Goal: Information Seeking & Learning: Compare options

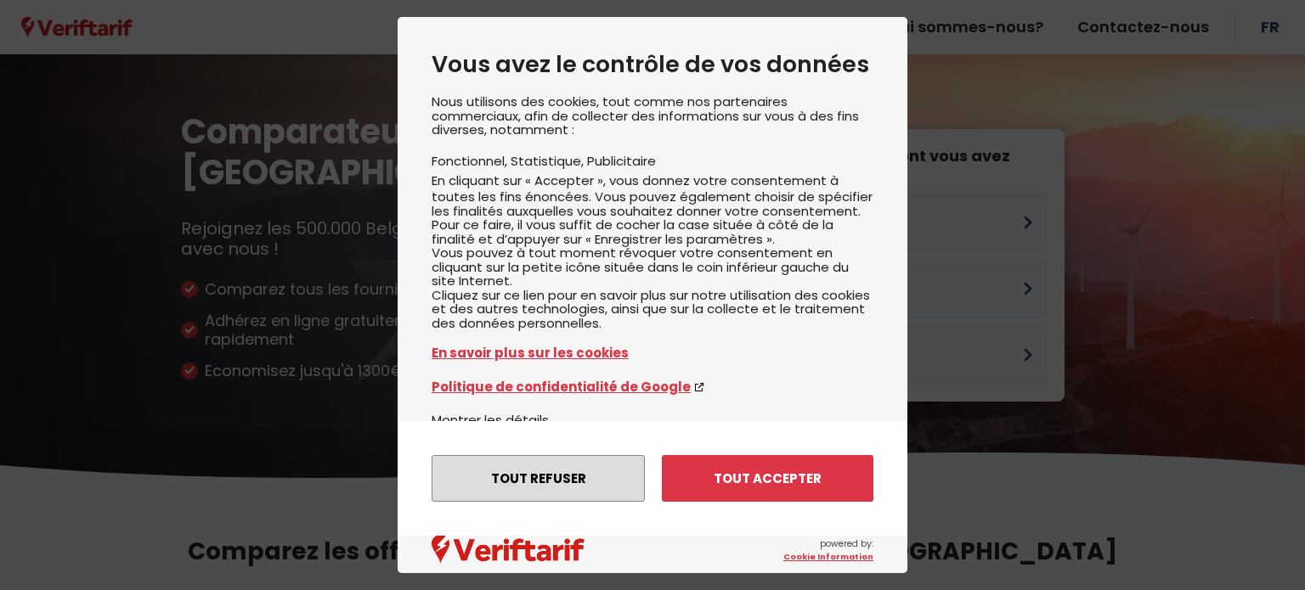
click at [558, 480] on button "Tout refuser" at bounding box center [538, 478] width 213 height 47
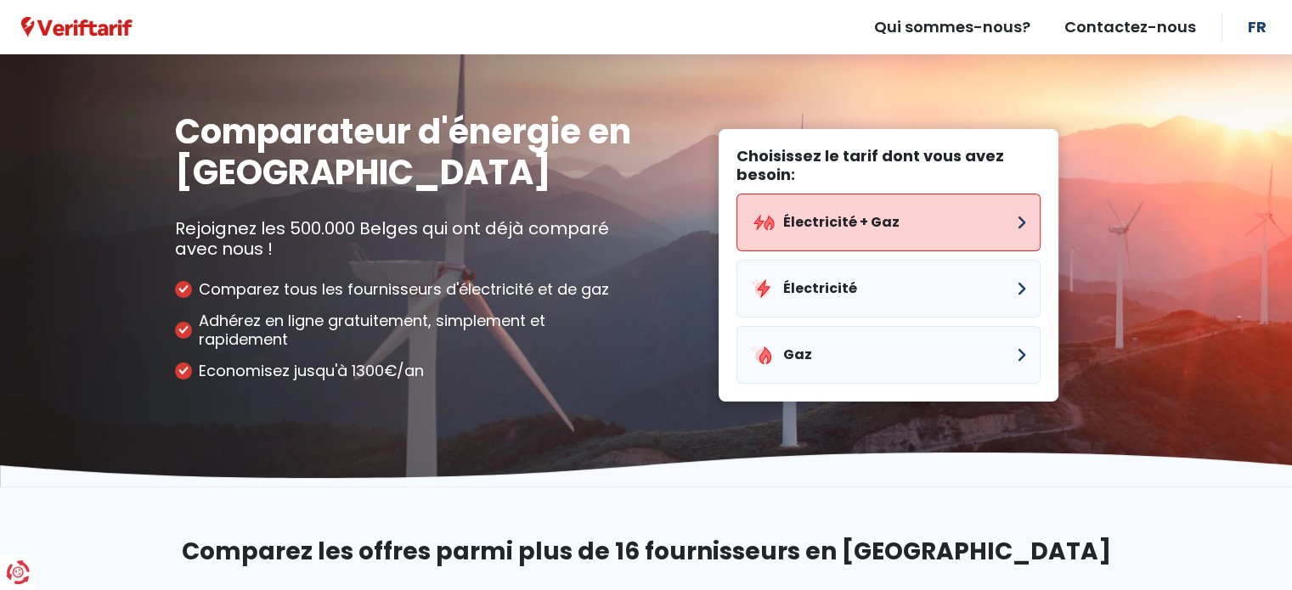
click at [841, 216] on button "Électricité + Gaz" at bounding box center [888, 223] width 304 height 58
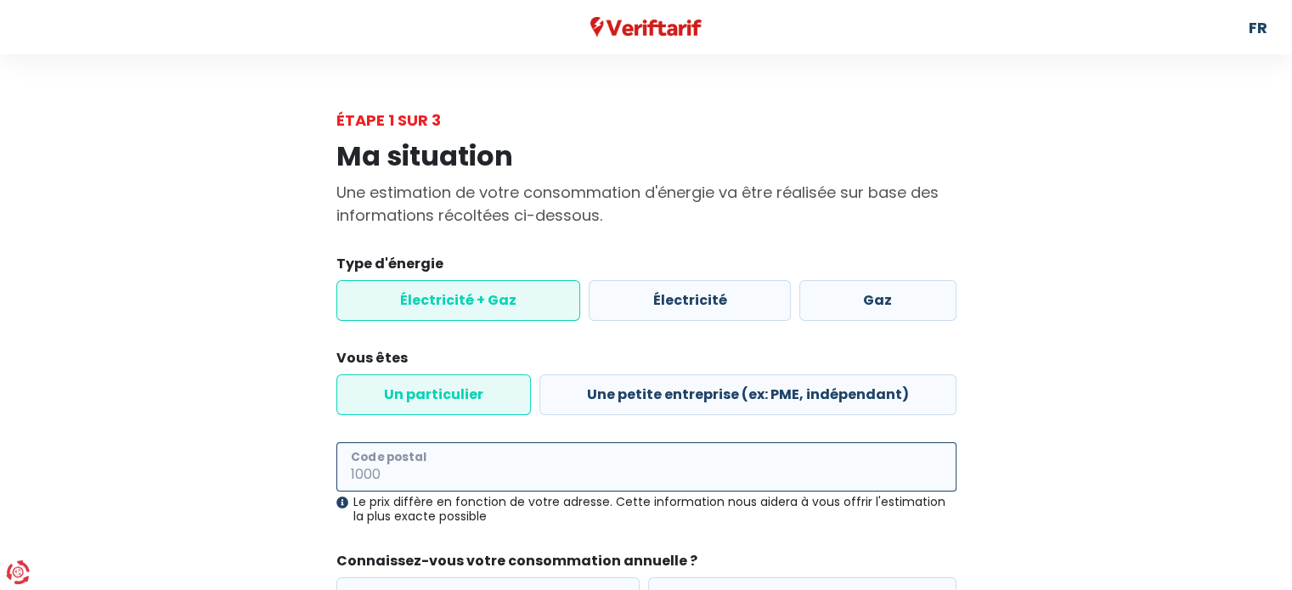
click at [494, 450] on input "Code postal" at bounding box center [646, 467] width 620 height 49
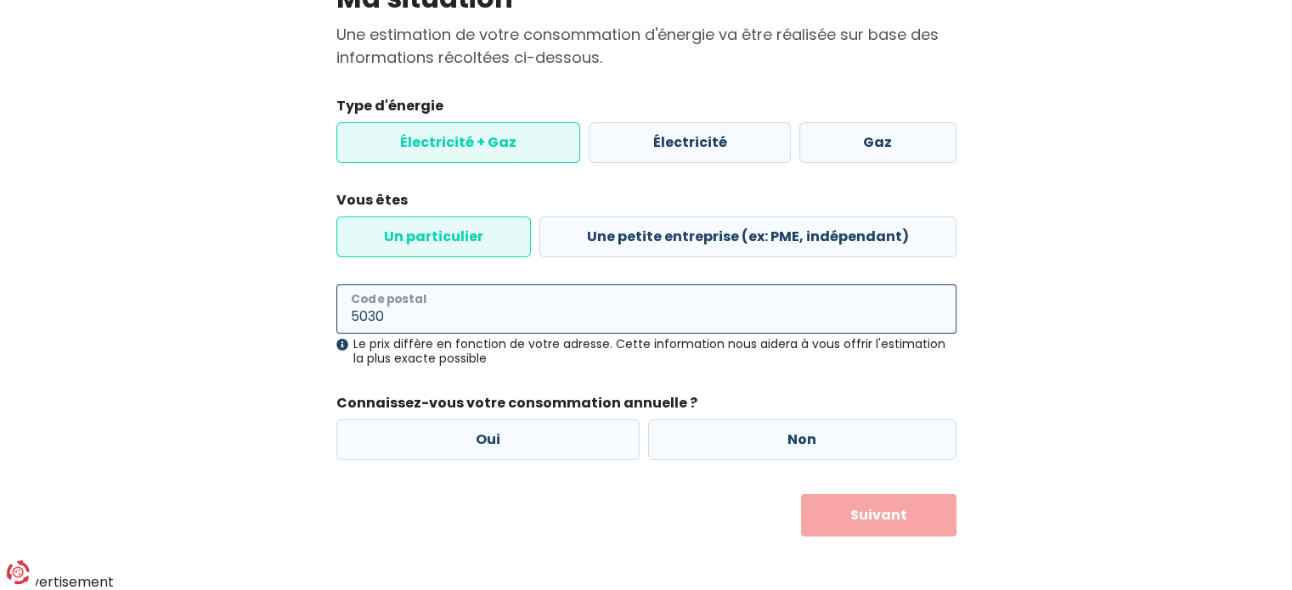
scroll to position [159, 0]
type input "5030"
click at [538, 441] on label "Oui" at bounding box center [488, 439] width 304 height 41
click at [538, 441] on input "Oui" at bounding box center [488, 439] width 304 height 41
radio input "true"
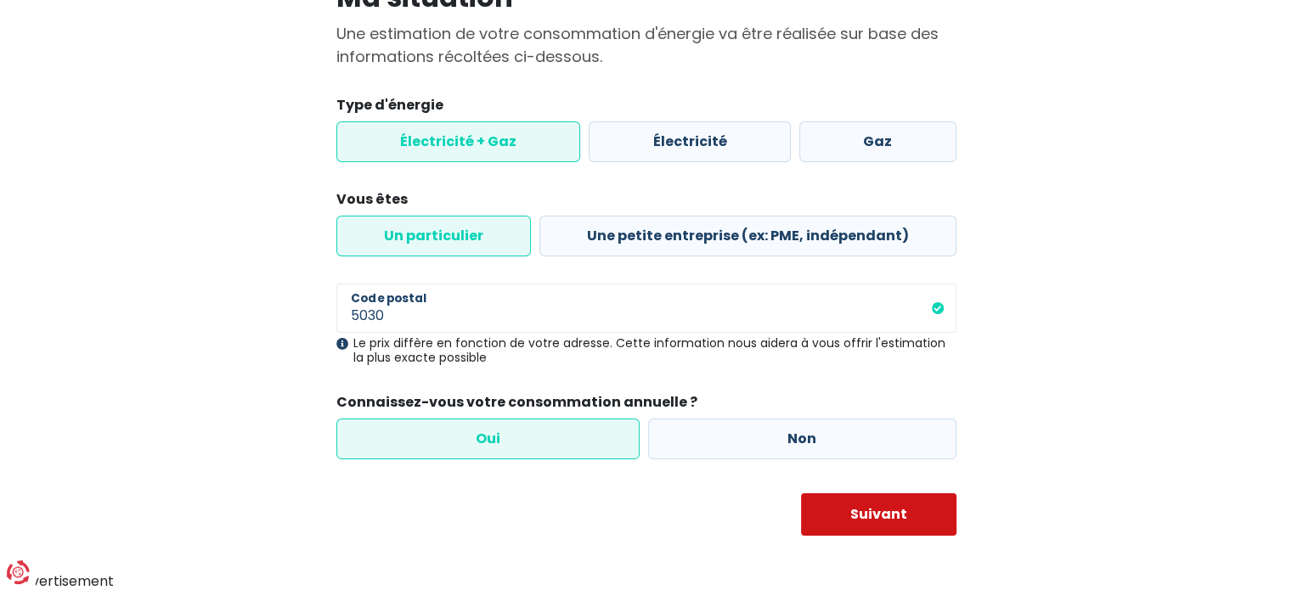
click at [874, 502] on button "Suivant" at bounding box center [878, 515] width 155 height 42
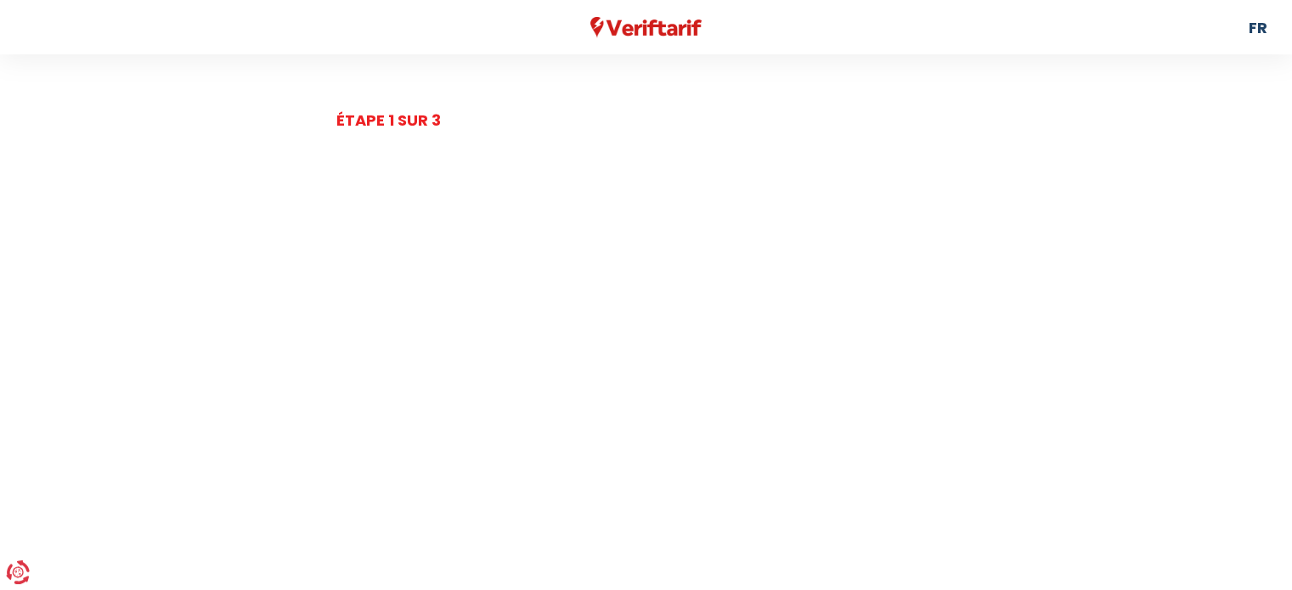
select select
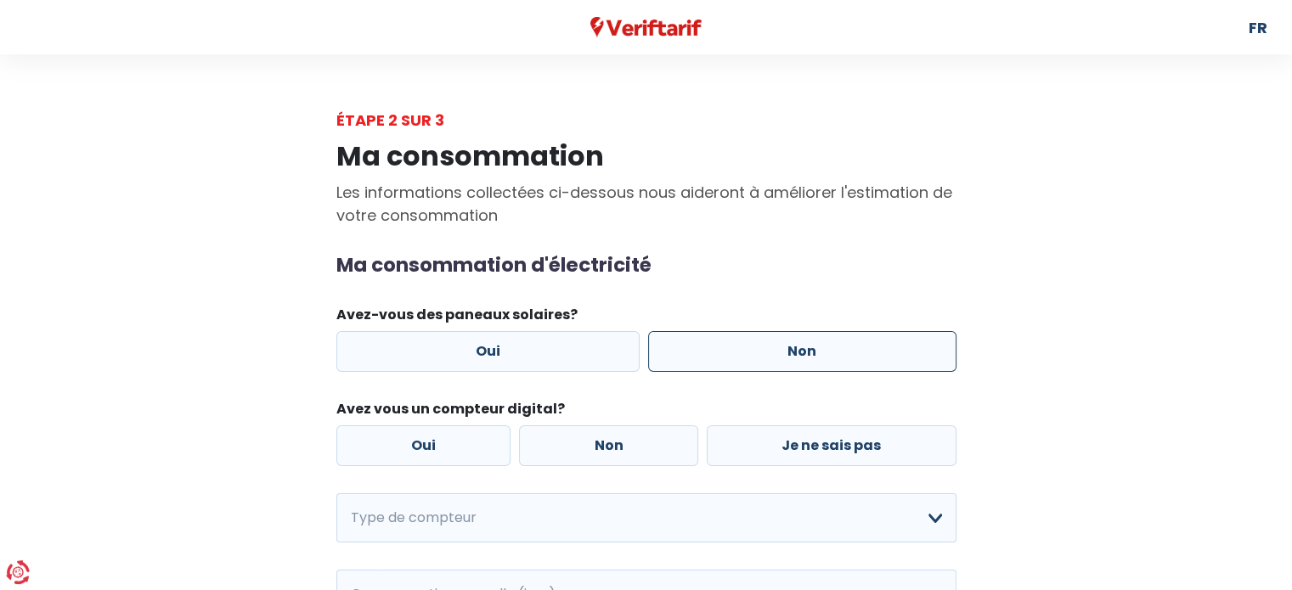
click at [759, 361] on label "Non" at bounding box center [802, 351] width 308 height 41
click at [759, 361] on input "Non" at bounding box center [802, 351] width 308 height 41
radio input "true"
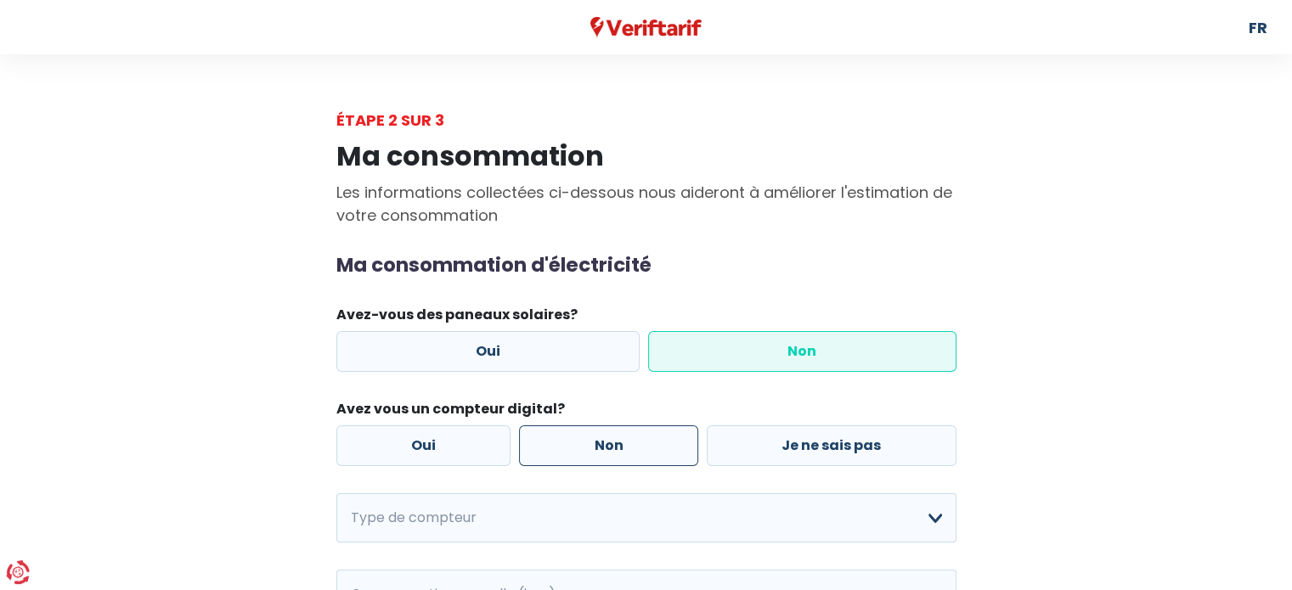
click at [642, 440] on label "Non" at bounding box center [608, 446] width 179 height 41
click at [642, 440] on input "Non" at bounding box center [608, 446] width 179 height 41
radio input "true"
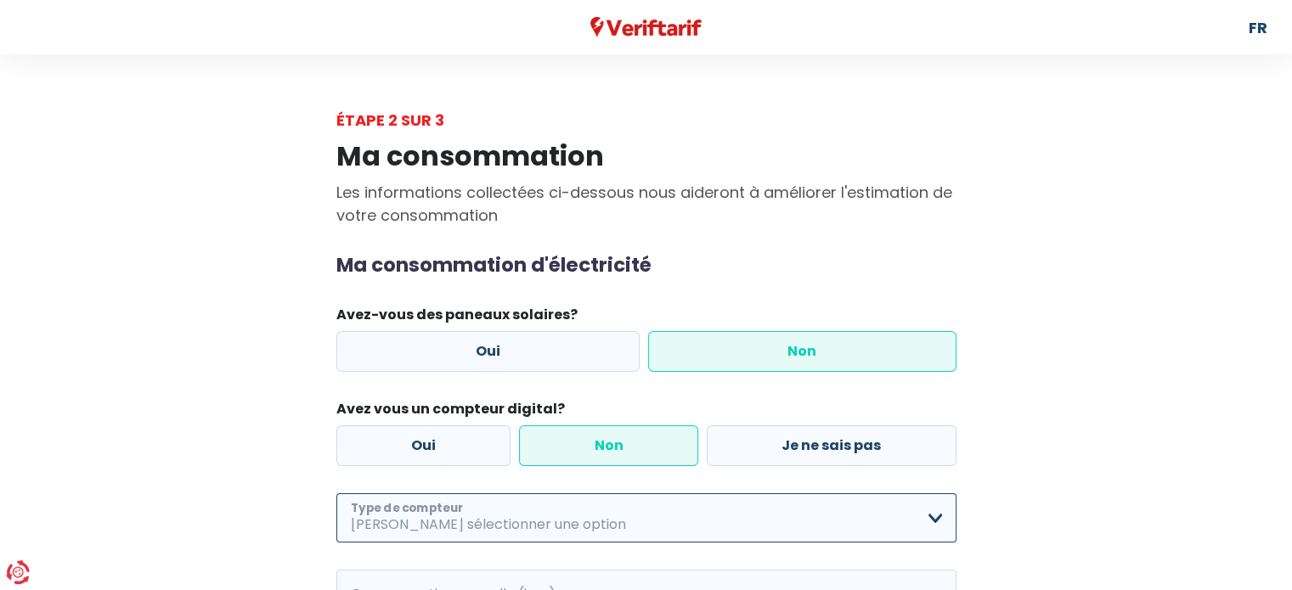
click at [557, 519] on select "Mono-horaire Bi-horaire Mono-horaire + exclusif nuit Bi-horaire + exclusif nuit…" at bounding box center [646, 518] width 620 height 49
select select "day_night_bi_hourly"
click at [336, 494] on select "Mono-horaire Bi-horaire Mono-horaire + exclusif nuit Bi-horaire + exclusif nuit…" at bounding box center [646, 518] width 620 height 49
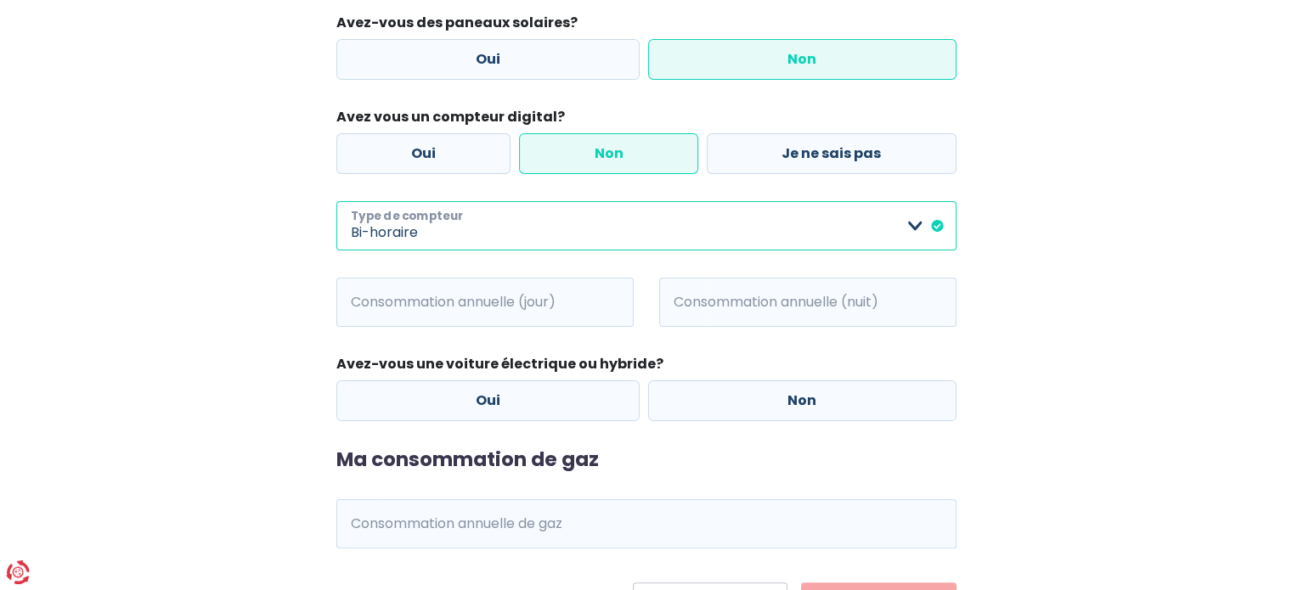
scroll to position [340, 0]
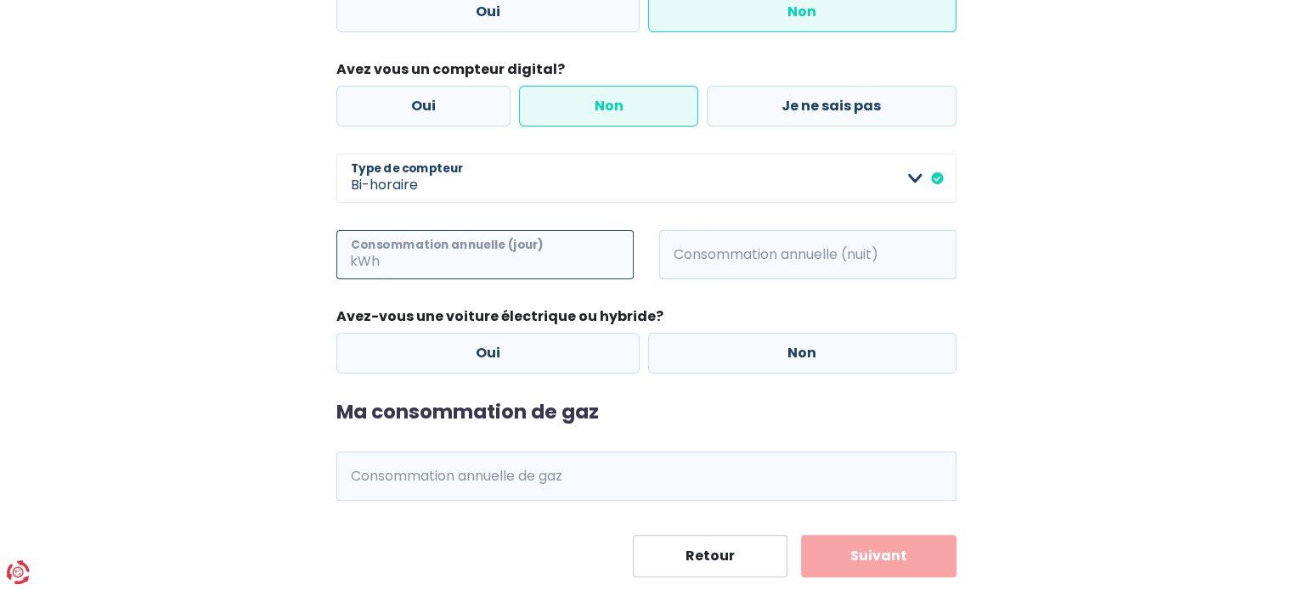
click at [516, 261] on input "Consommation annuelle (jour)" at bounding box center [508, 254] width 251 height 49
type input "700"
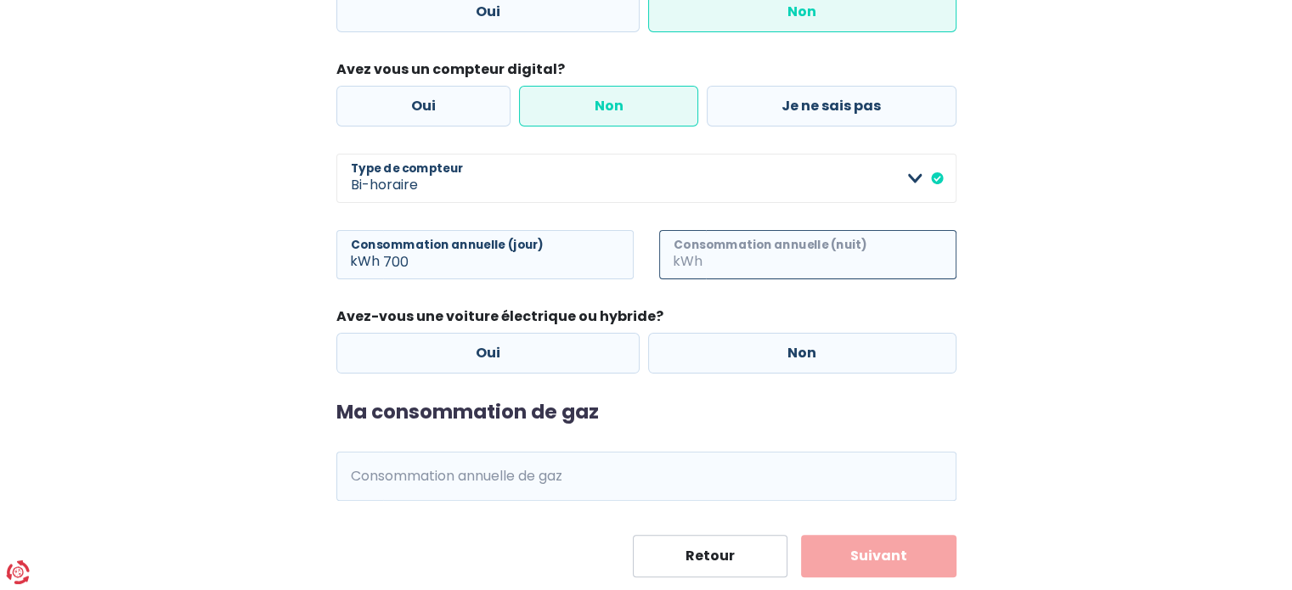
click at [754, 266] on input "Consommation annuelle (nuit)" at bounding box center [831, 254] width 251 height 49
type input "1900"
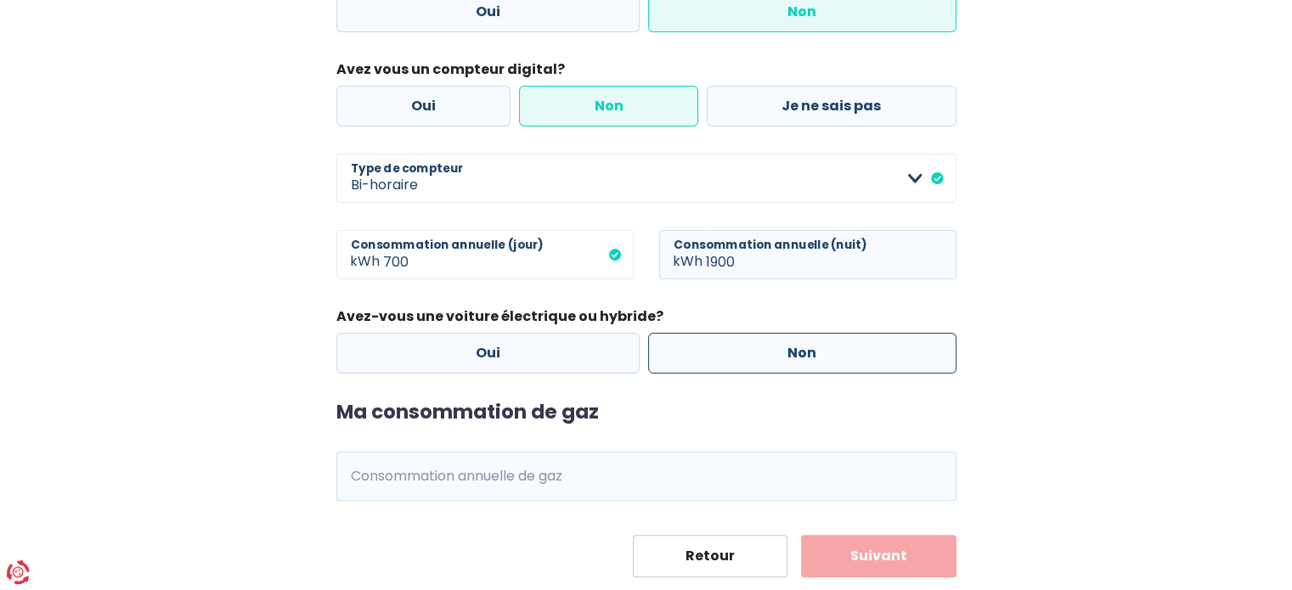
click at [776, 342] on label "Non" at bounding box center [802, 353] width 308 height 41
click at [776, 342] on input "Non" at bounding box center [802, 353] width 308 height 41
radio input "true"
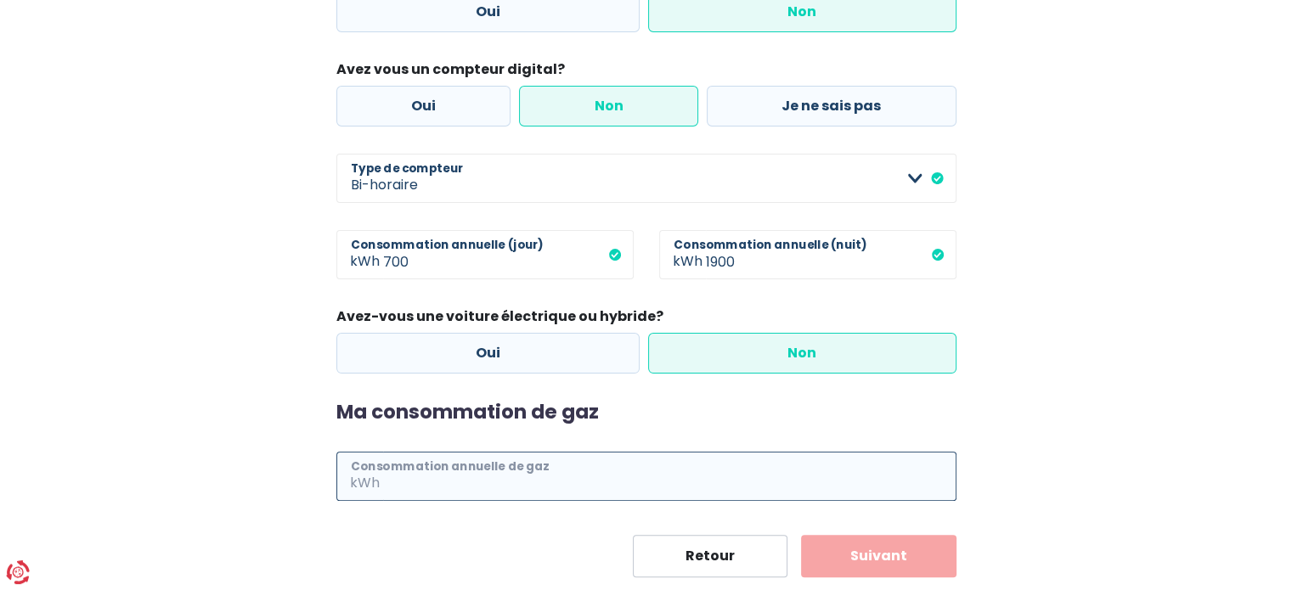
click at [562, 475] on input "Consommation annuelle de gaz" at bounding box center [669, 476] width 573 height 49
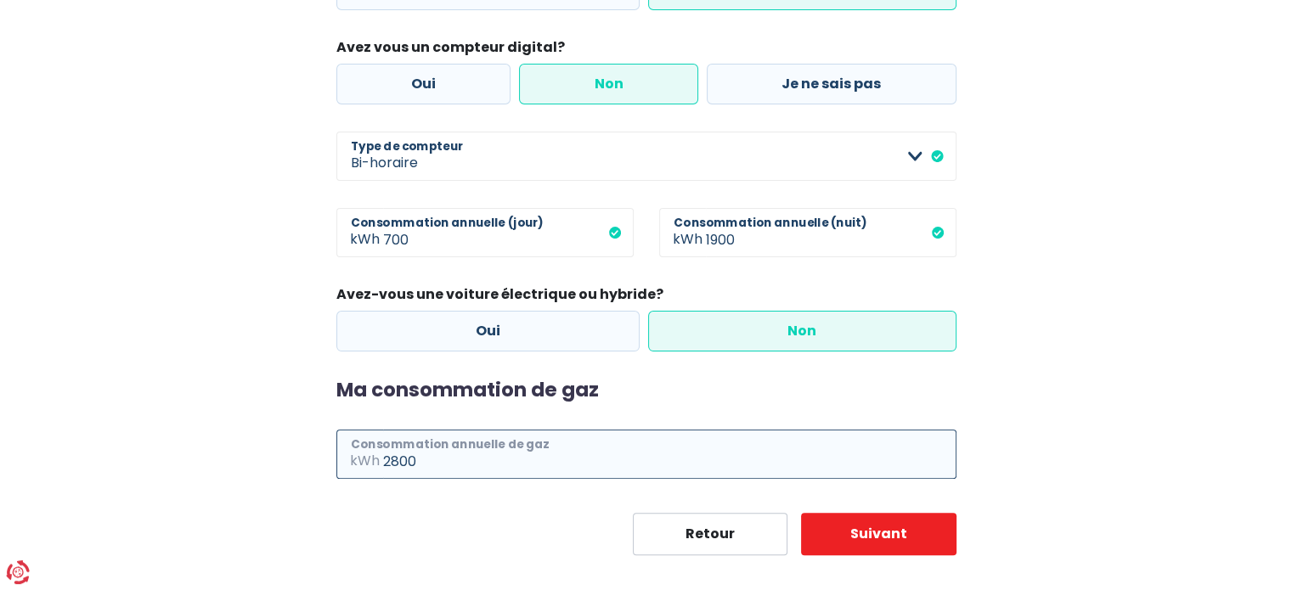
scroll to position [381, 0]
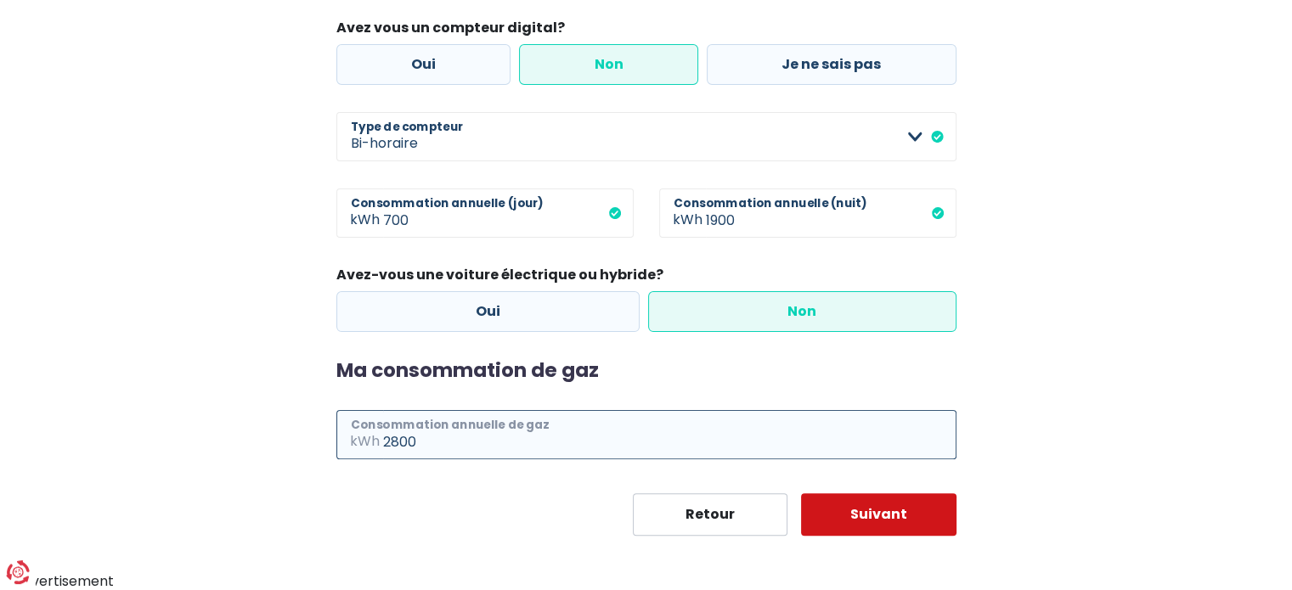
type input "2800"
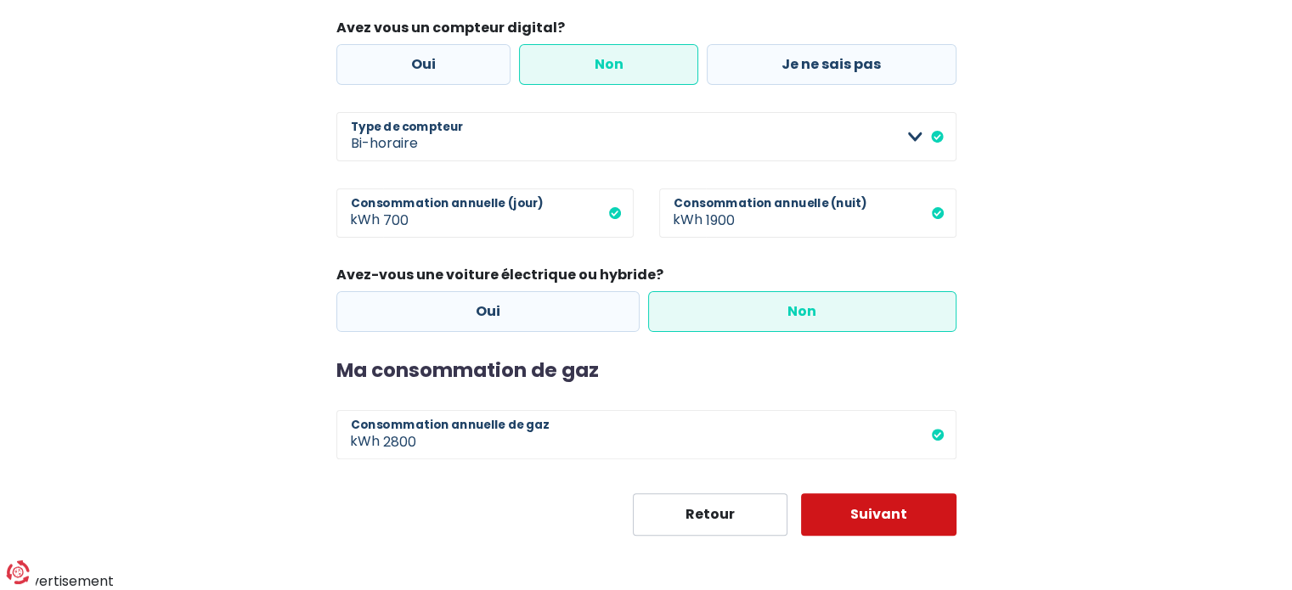
click at [852, 516] on button "Suivant" at bounding box center [878, 515] width 155 height 42
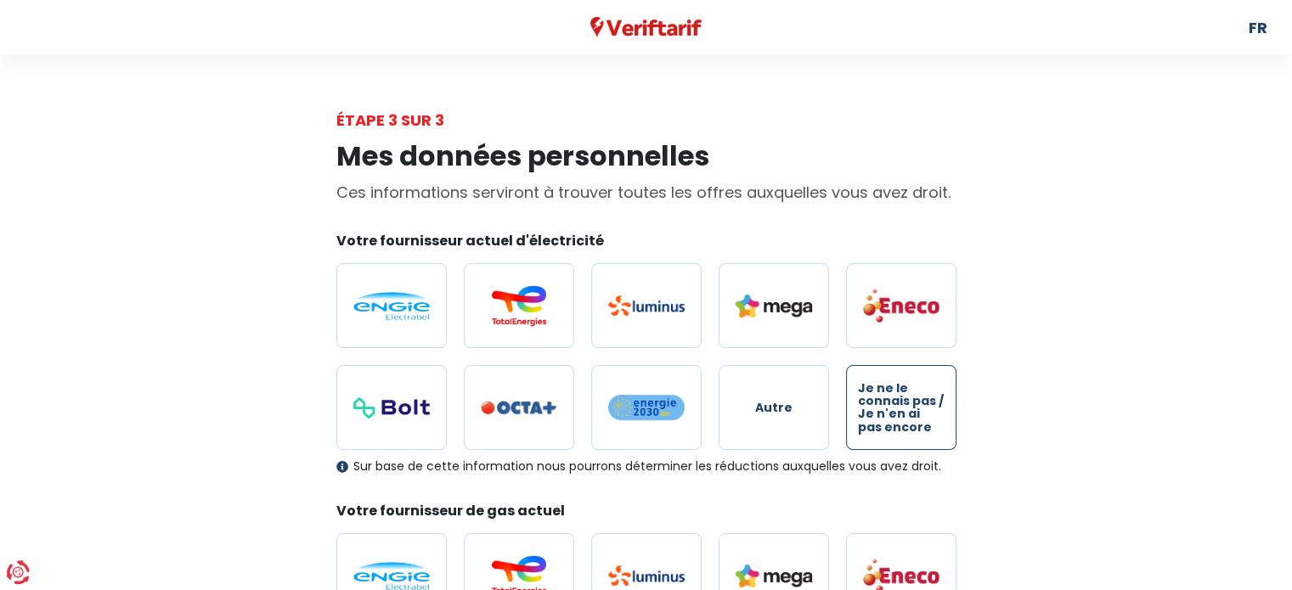
click at [926, 394] on span "Je ne le connais pas / Je n'en ai pas encore" at bounding box center [901, 408] width 87 height 53
click at [926, 394] on input "Je ne le connais pas / Je n'en ai pas encore" at bounding box center [901, 407] width 110 height 85
radio input "true"
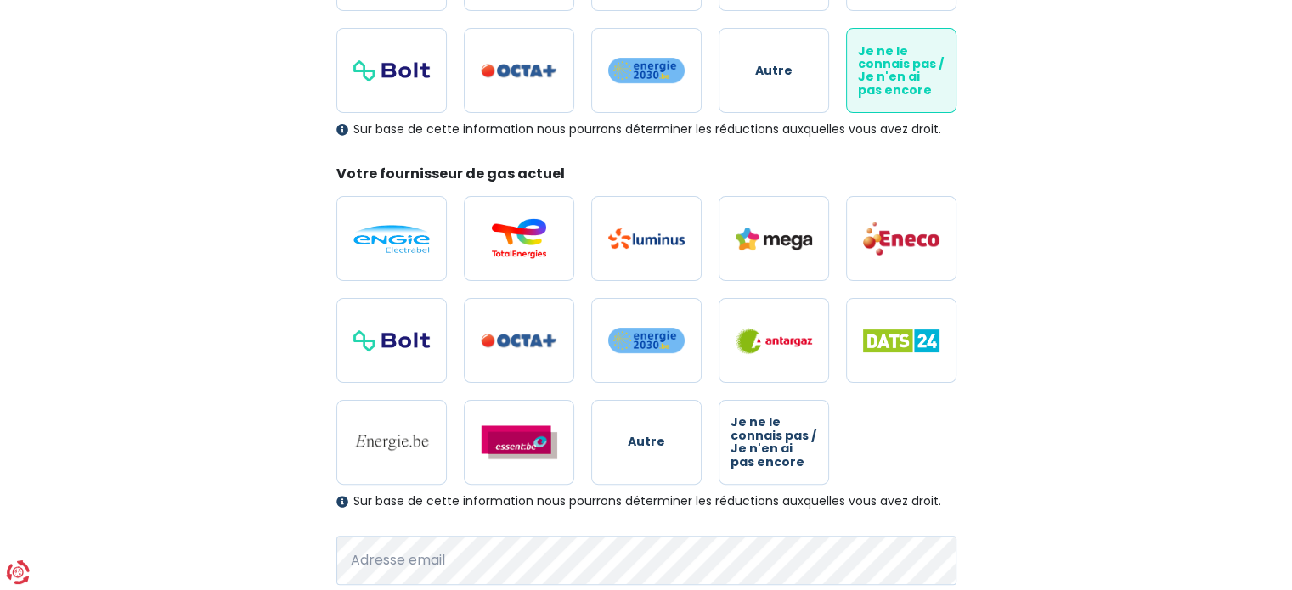
scroll to position [340, 0]
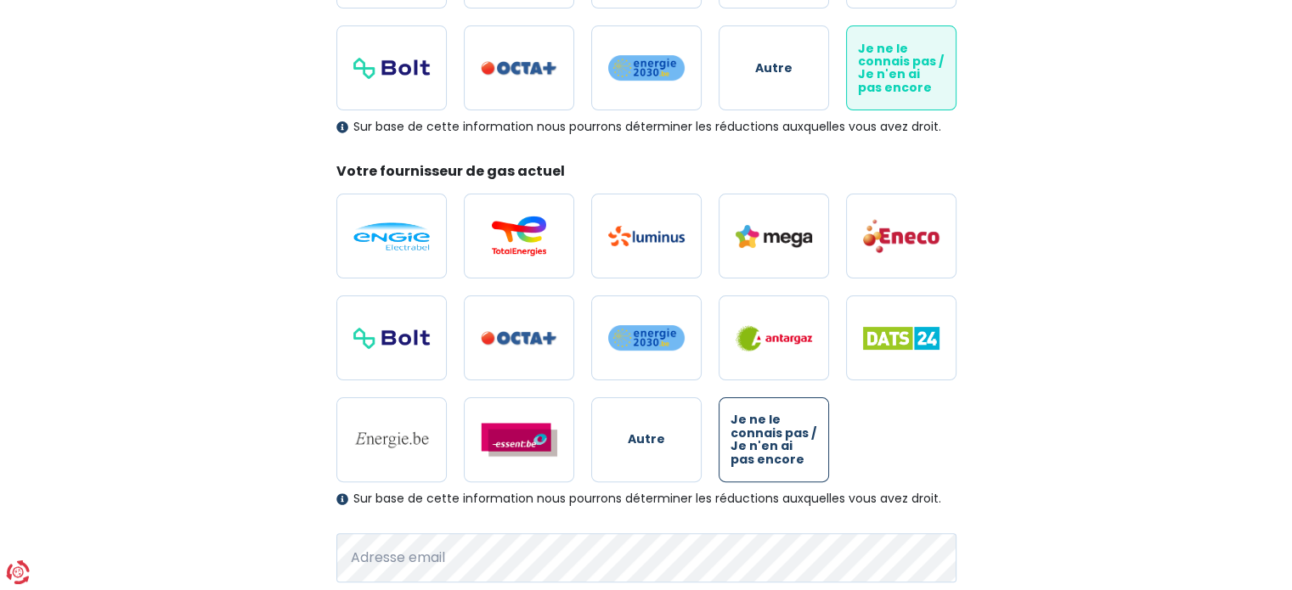
click at [803, 435] on span "Je ne le connais pas / Je n'en ai pas encore" at bounding box center [774, 440] width 87 height 53
click at [803, 435] on input "Je ne le connais pas / Je n'en ai pas encore" at bounding box center [774, 440] width 110 height 85
radio input "true"
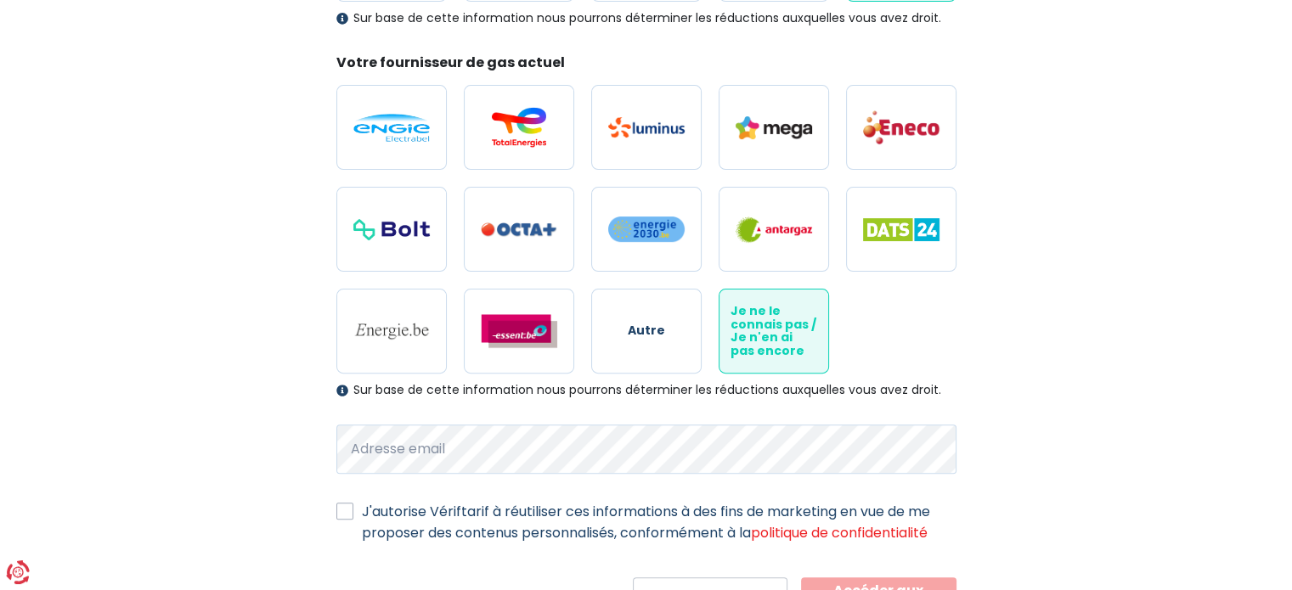
scroll to position [531, 0]
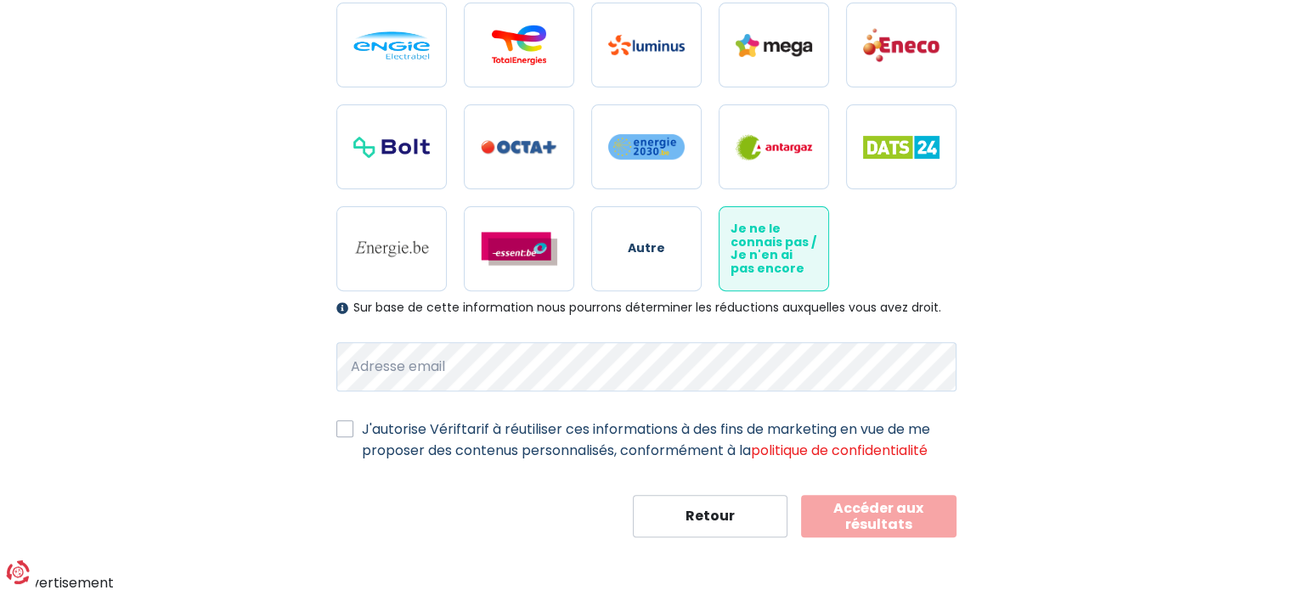
click at [872, 517] on button "Accéder aux résultats" at bounding box center [878, 516] width 155 height 42
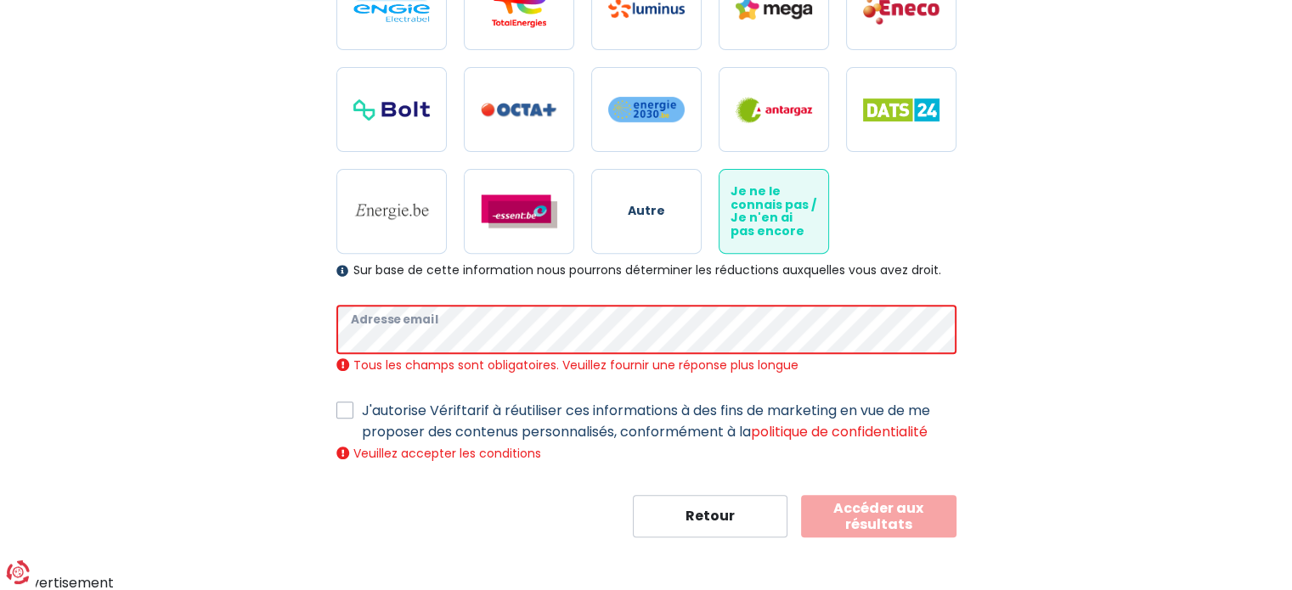
scroll to position [550, 0]
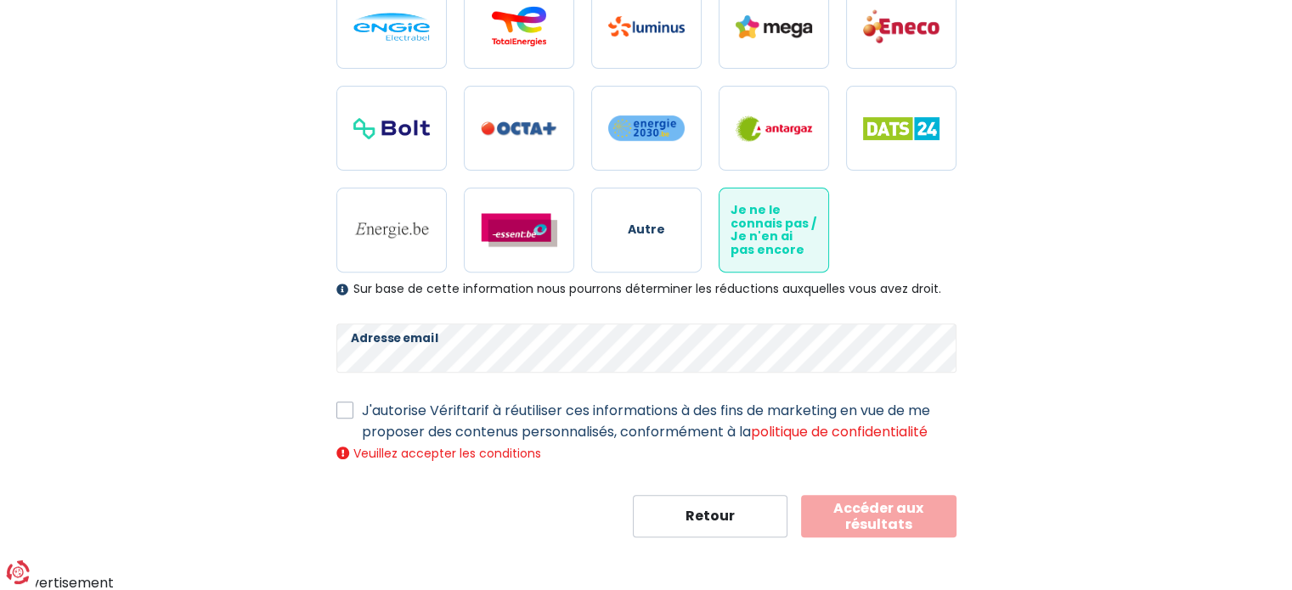
click at [882, 519] on button "Accéder aux résultats" at bounding box center [878, 516] width 155 height 42
click at [362, 409] on label "J'autorise Vériftarif à réutiliser ces informations à des fins de marketing en …" at bounding box center [659, 421] width 595 height 42
click at [347, 409] on input "J'autorise Vériftarif à réutiliser ces informations à des fins de marketing en …" at bounding box center [344, 408] width 17 height 17
checkbox input "true"
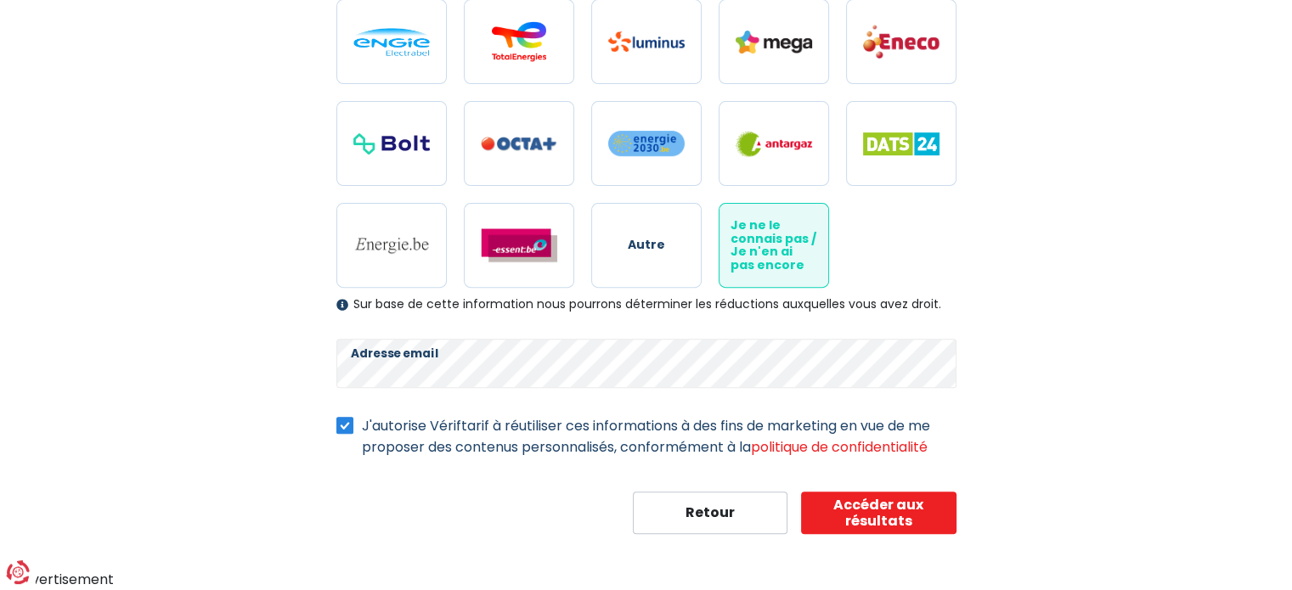
scroll to position [531, 0]
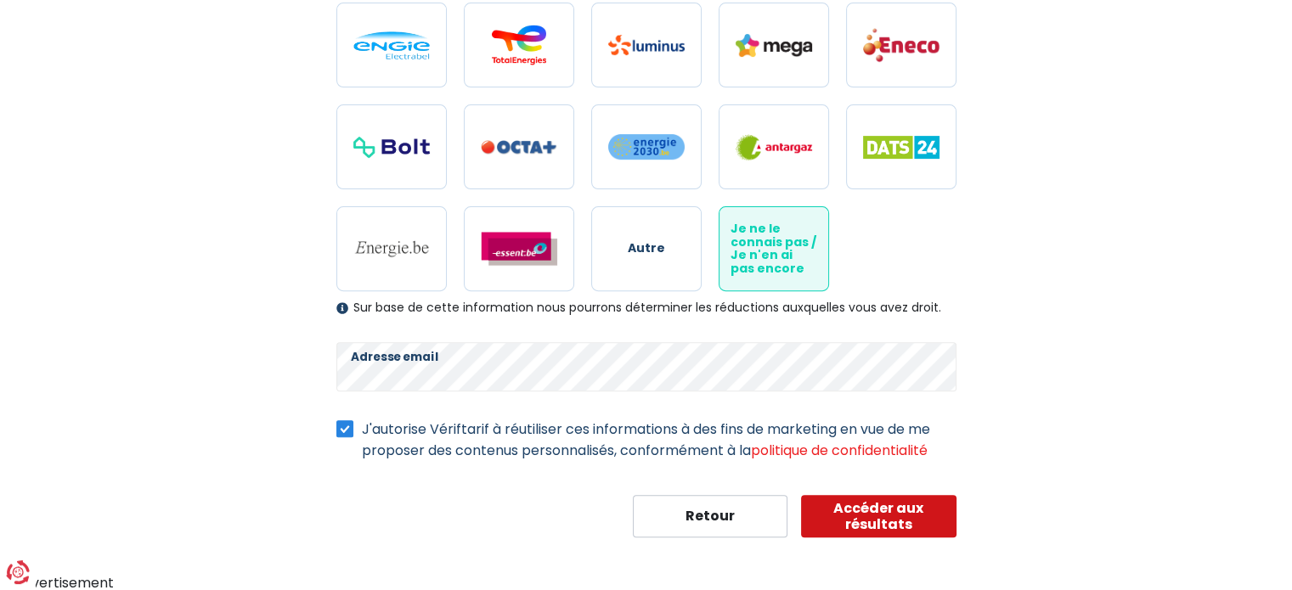
click at [890, 511] on button "Accéder aux résultats" at bounding box center [878, 516] width 155 height 42
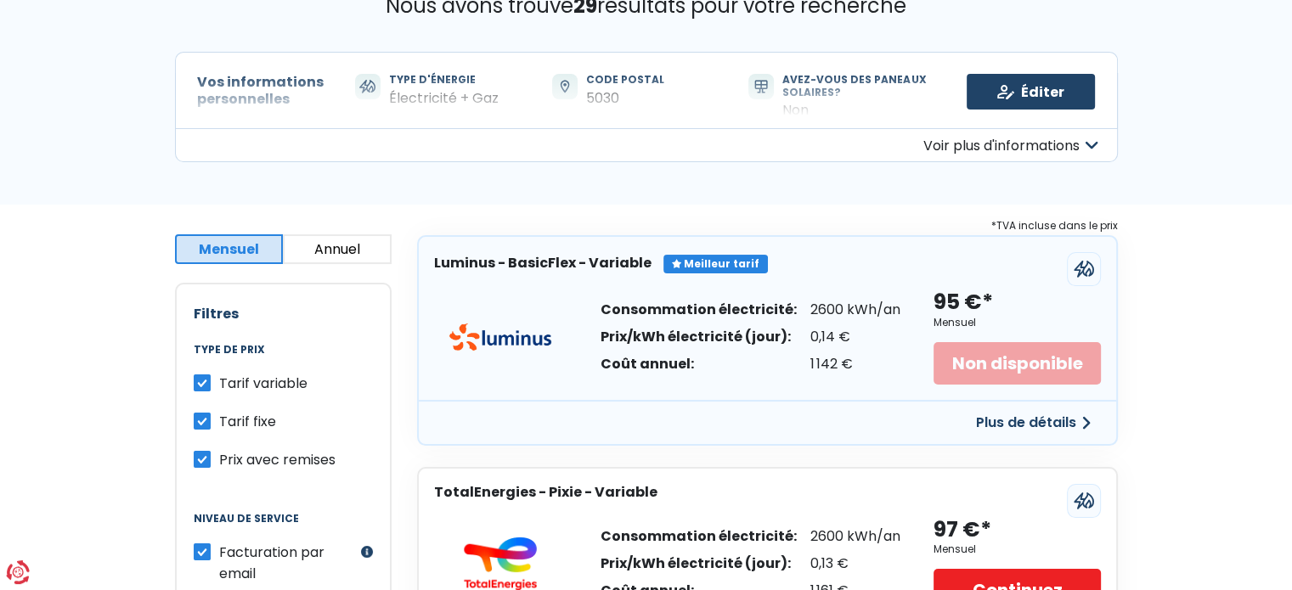
scroll to position [170, 0]
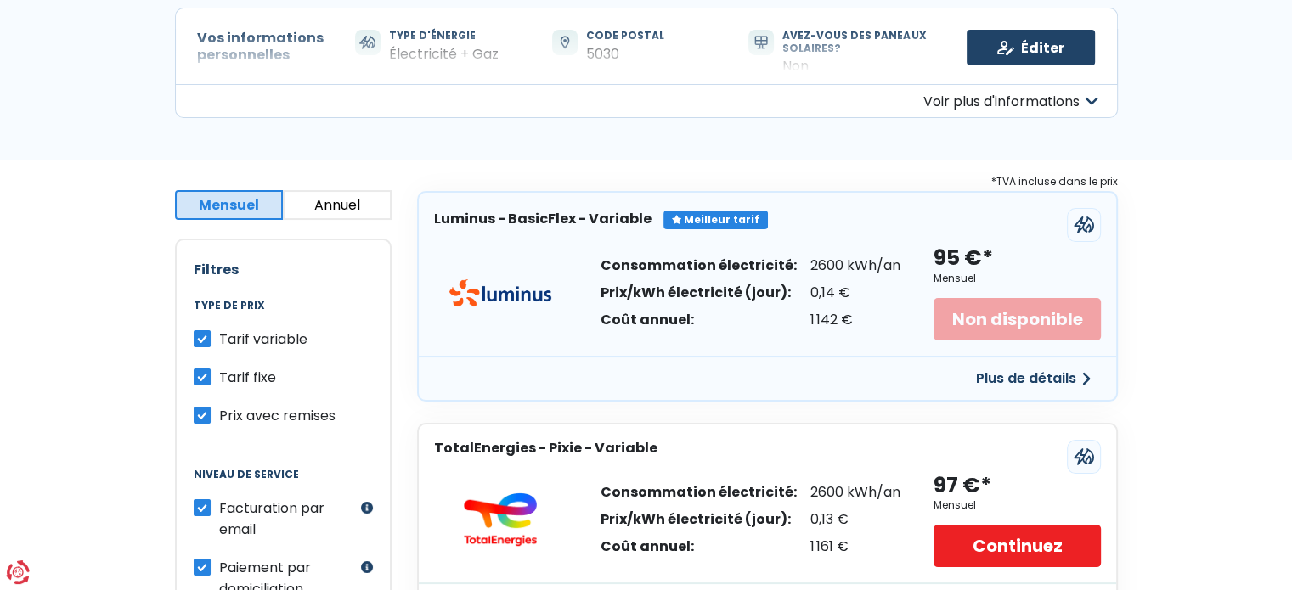
click at [219, 337] on label "Tarif variable" at bounding box center [263, 339] width 88 height 21
click at [200, 337] on input "Tarif variable" at bounding box center [202, 337] width 17 height 17
checkbox input "false"
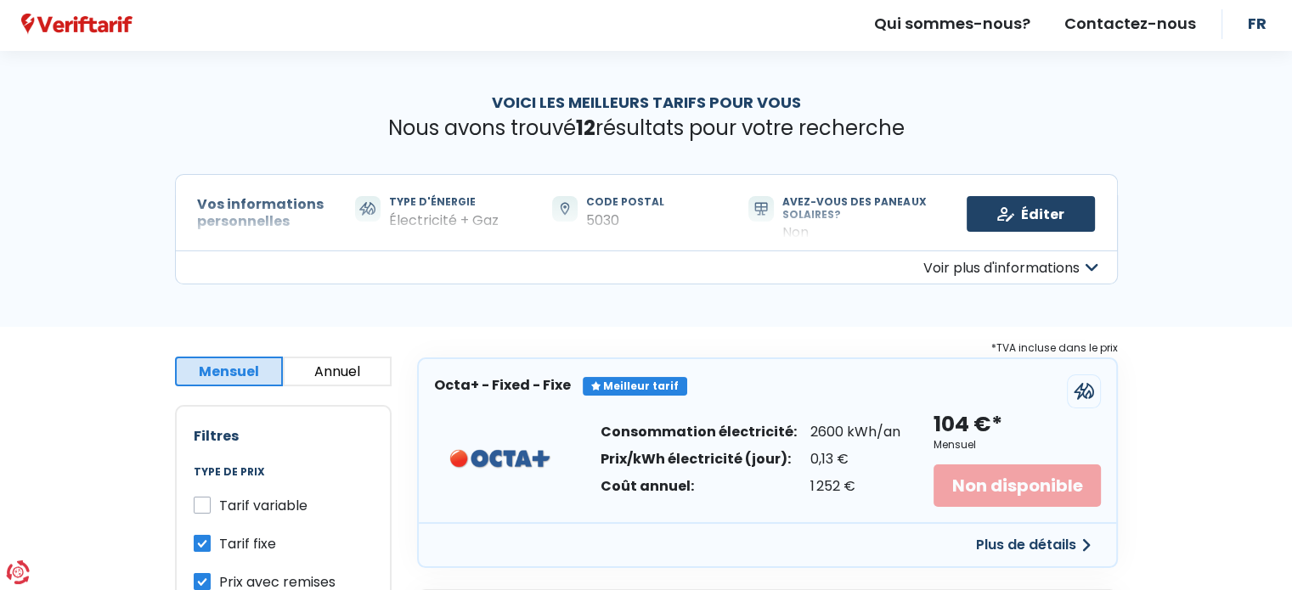
scroll to position [0, 0]
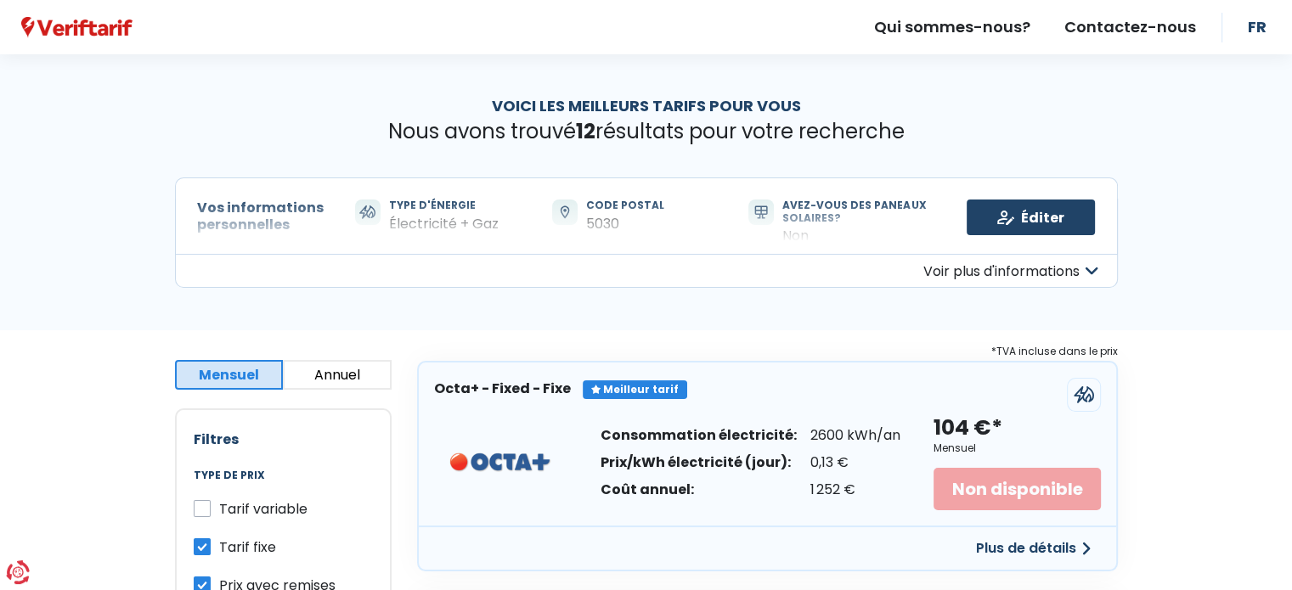
click at [1013, 268] on button "Voir plus d'informations" at bounding box center [646, 271] width 943 height 34
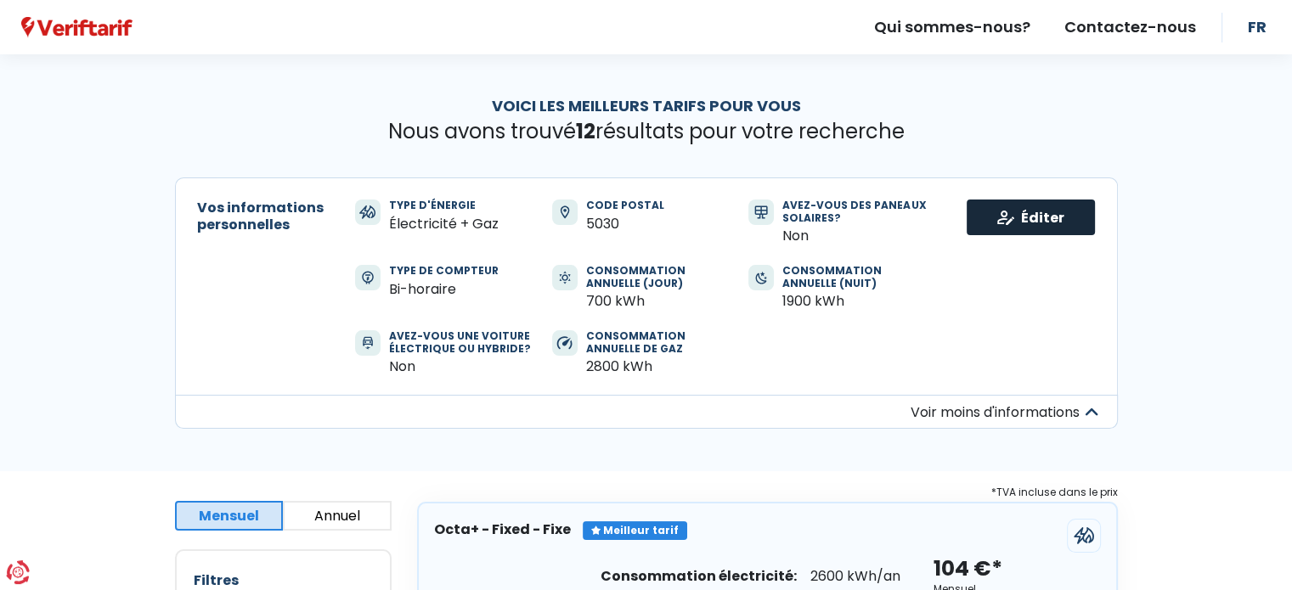
click at [1018, 214] on link "Éditer" at bounding box center [1031, 218] width 128 height 36
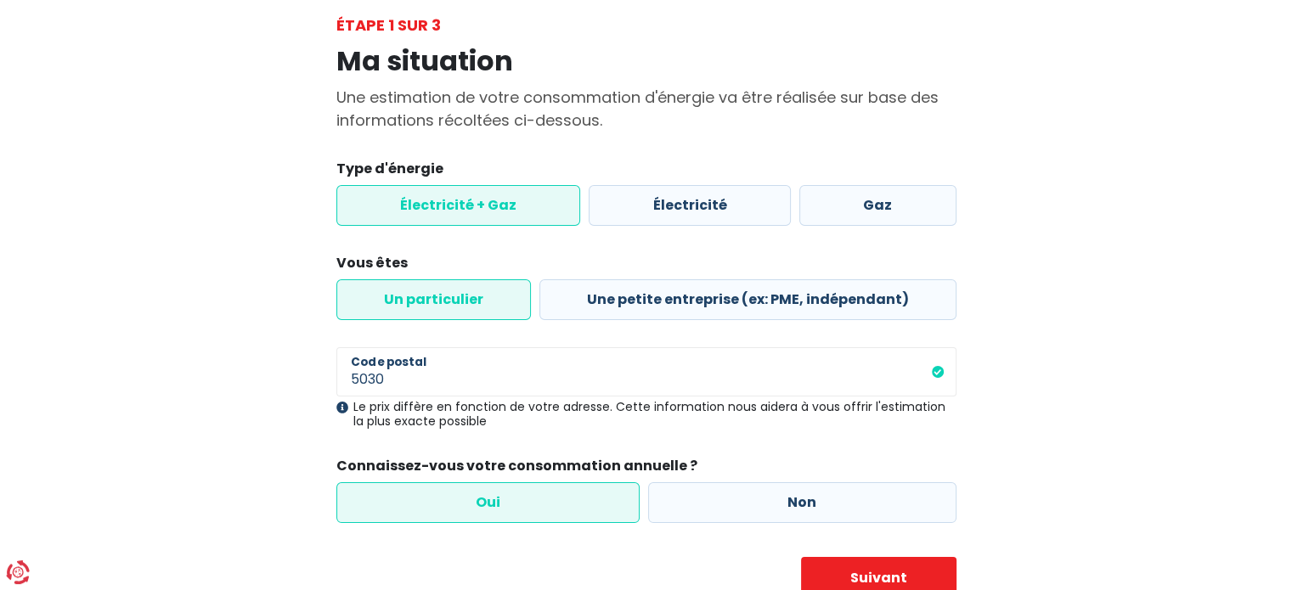
scroll to position [159, 0]
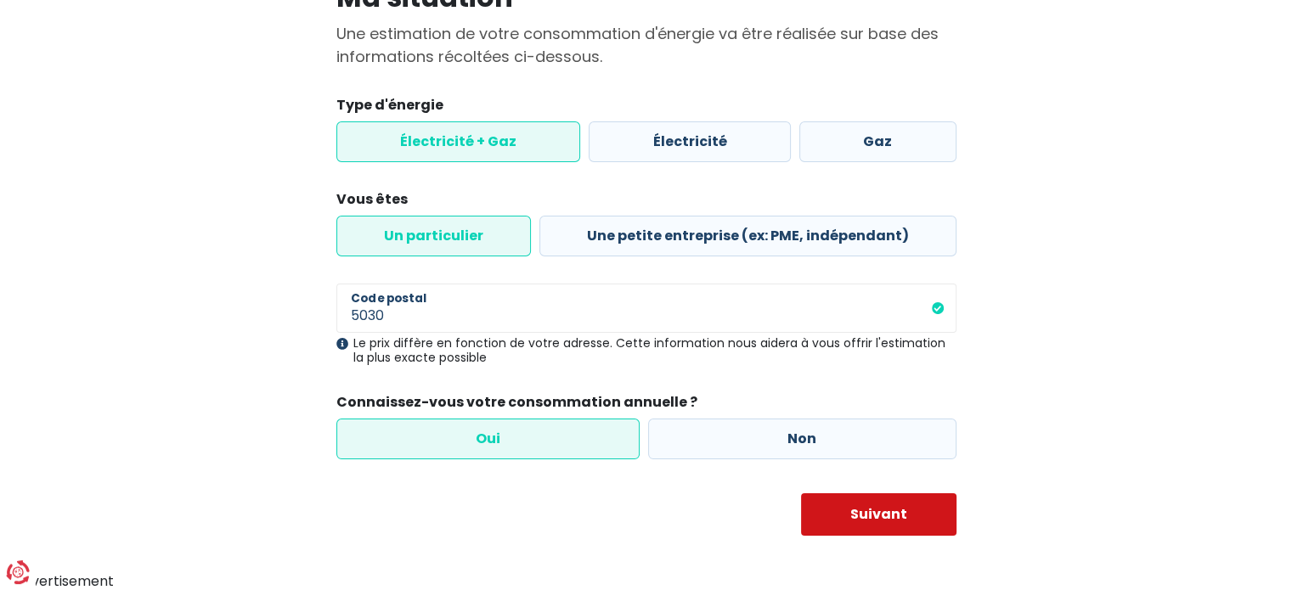
click at [836, 517] on button "Suivant" at bounding box center [878, 515] width 155 height 42
select select "day_night_bi_hourly"
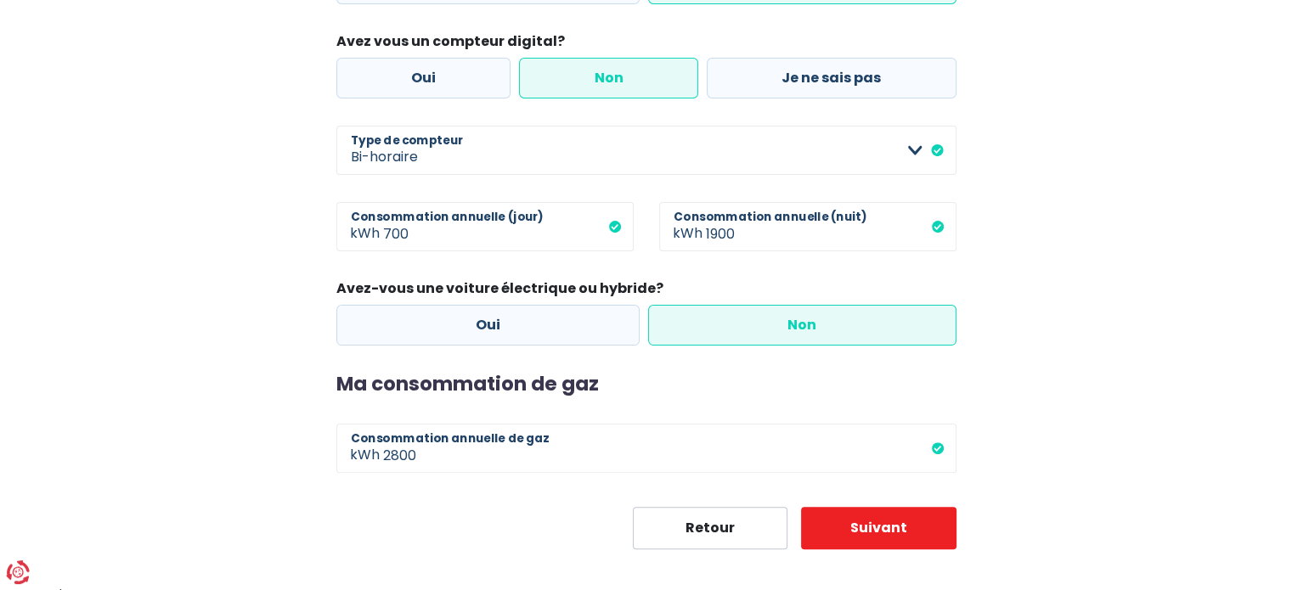
scroll to position [381, 0]
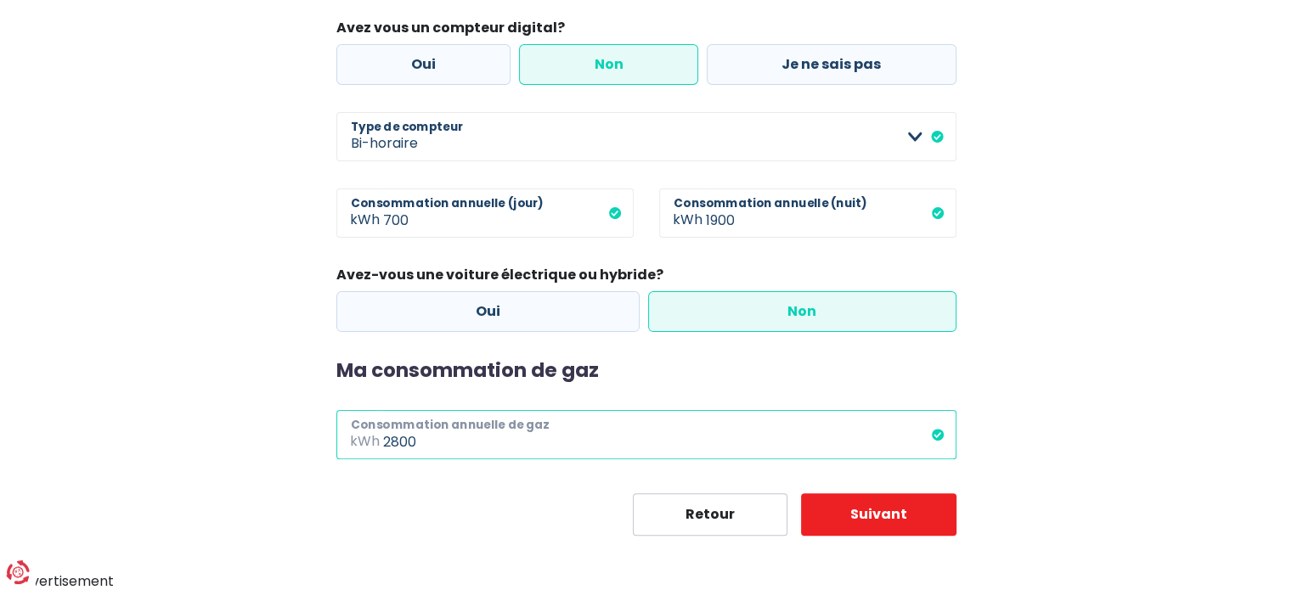
drag, startPoint x: 435, startPoint y: 443, endPoint x: 337, endPoint y: 442, distance: 97.7
click at [338, 442] on div "2800 kWh Consommation annuelle de gaz" at bounding box center [646, 434] width 620 height 49
type input "4118"
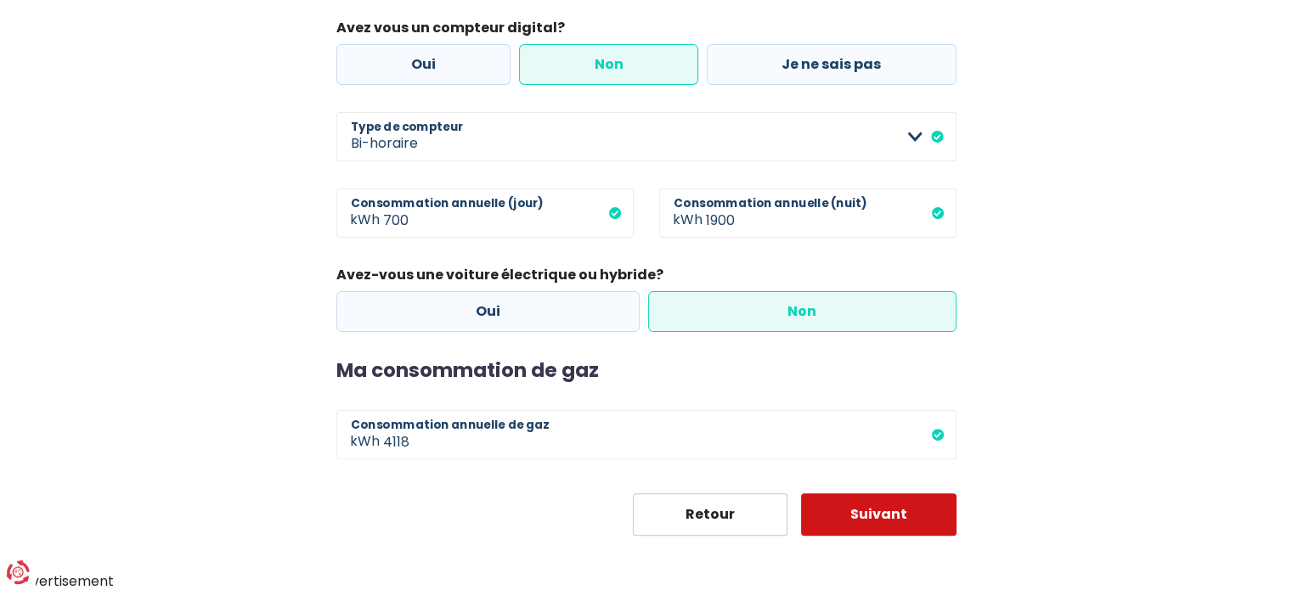
click at [884, 512] on button "Suivant" at bounding box center [878, 515] width 155 height 42
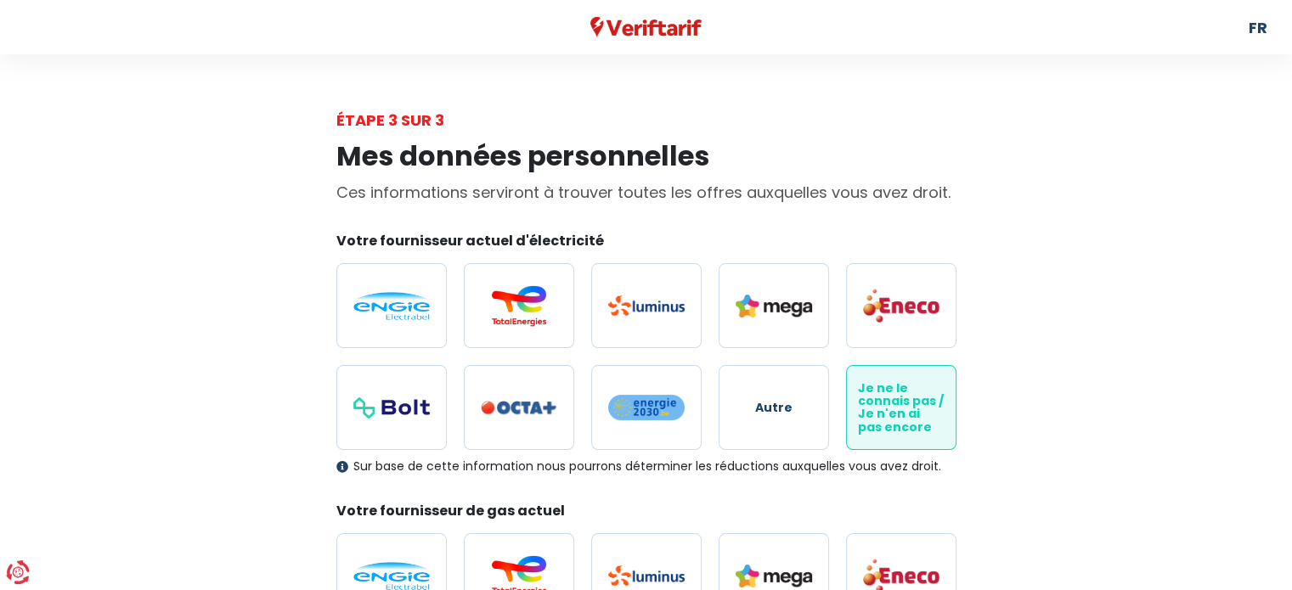
scroll to position [510, 0]
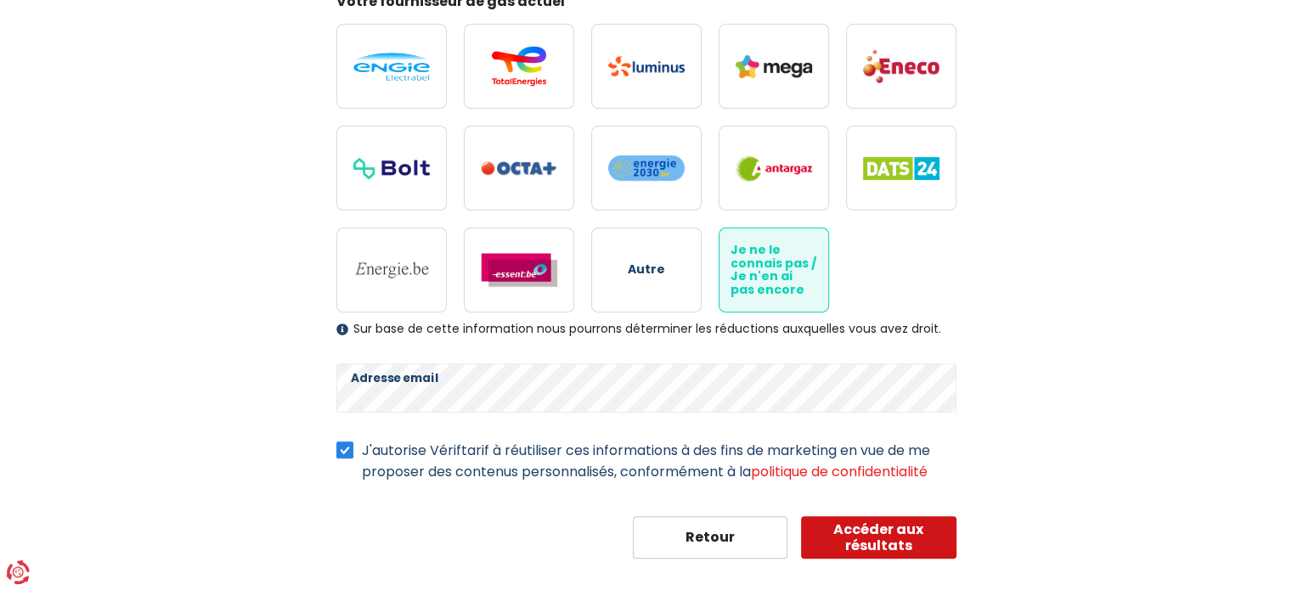
click at [880, 539] on button "Accéder aux résultats" at bounding box center [878, 537] width 155 height 42
